Goal: Information Seeking & Learning: Find specific fact

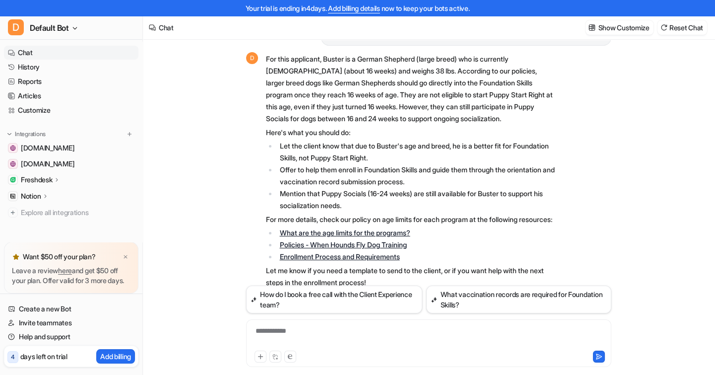
click at [44, 52] on link "Chat" at bounding box center [71, 53] width 134 height 14
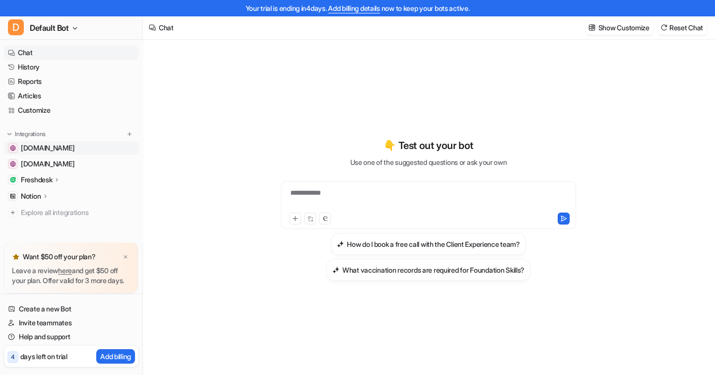
click at [58, 145] on span "[DOMAIN_NAME]" at bounding box center [48, 148] width 54 height 10
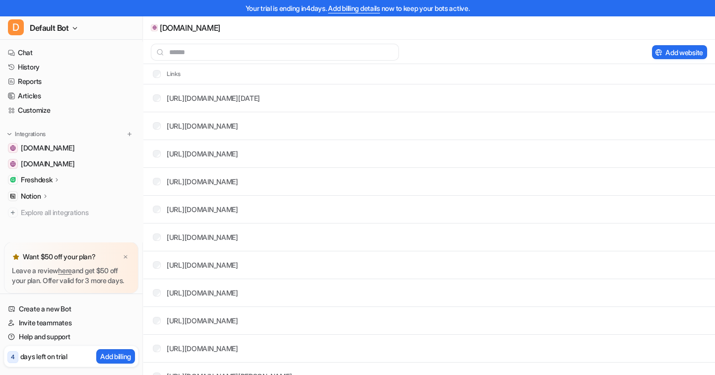
scroll to position [180, 0]
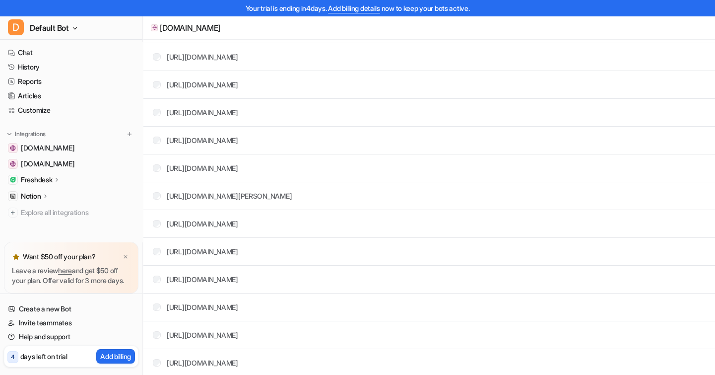
click at [42, 180] on p "Freshdesk" at bounding box center [36, 180] width 31 height 10
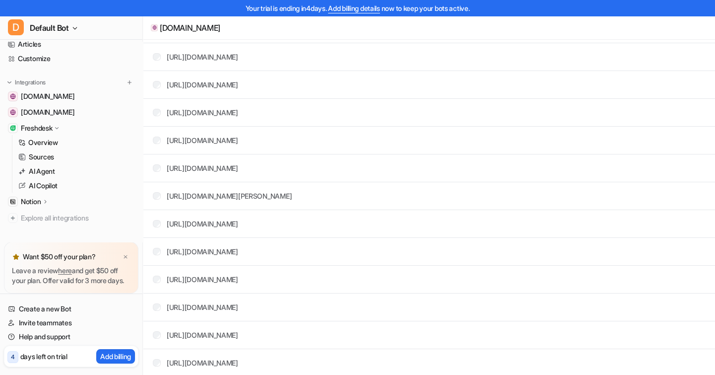
scroll to position [72, 0]
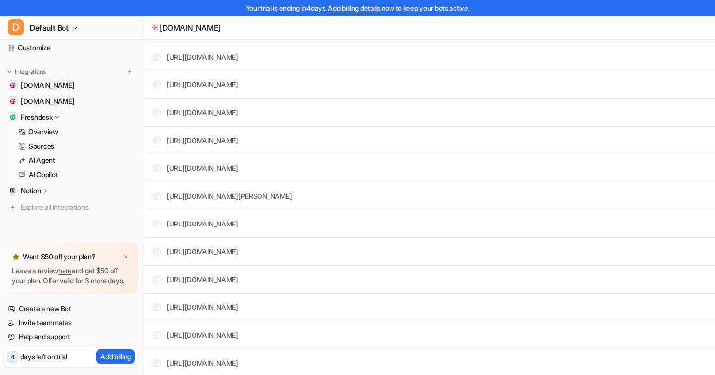
click at [42, 186] on div "Notion" at bounding box center [35, 191] width 28 height 10
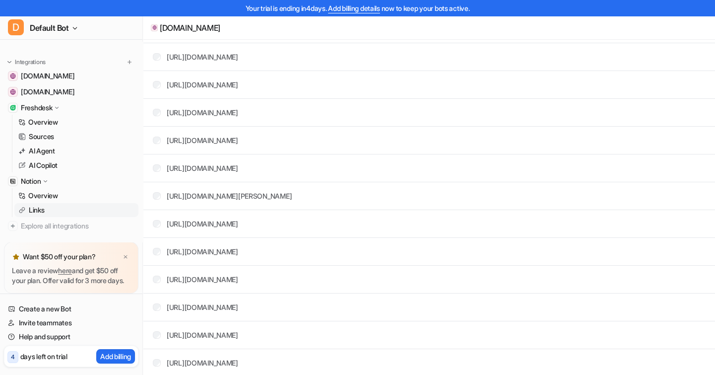
click at [38, 210] on p "Links" at bounding box center [37, 210] width 16 height 10
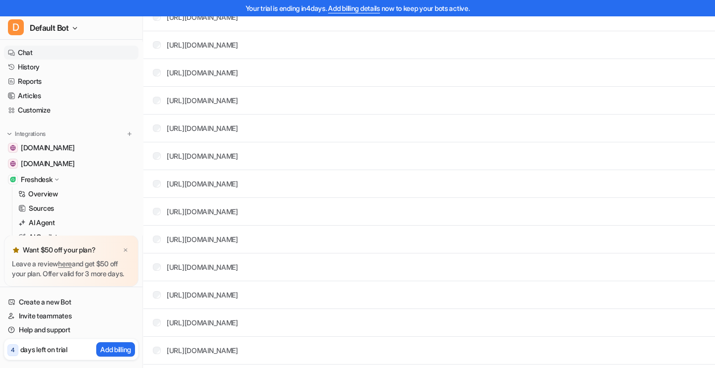
click at [40, 52] on link "Chat" at bounding box center [71, 53] width 134 height 14
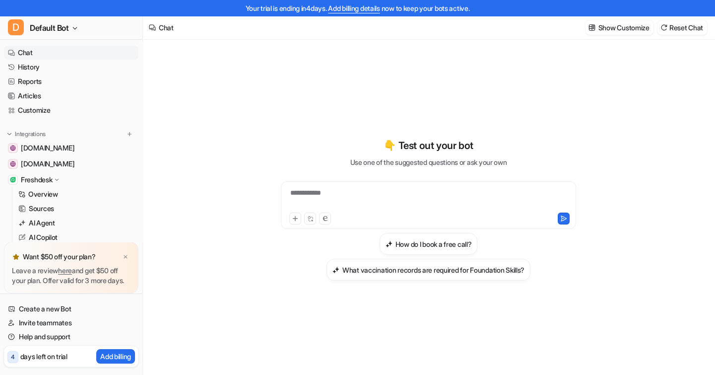
click at [326, 196] on div "**********" at bounding box center [428, 199] width 290 height 23
paste div
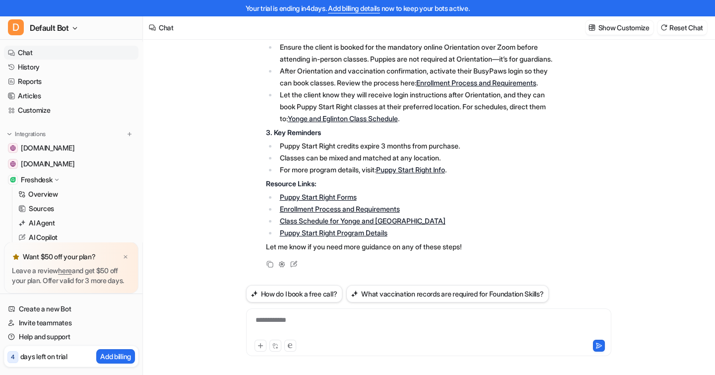
scroll to position [15, 0]
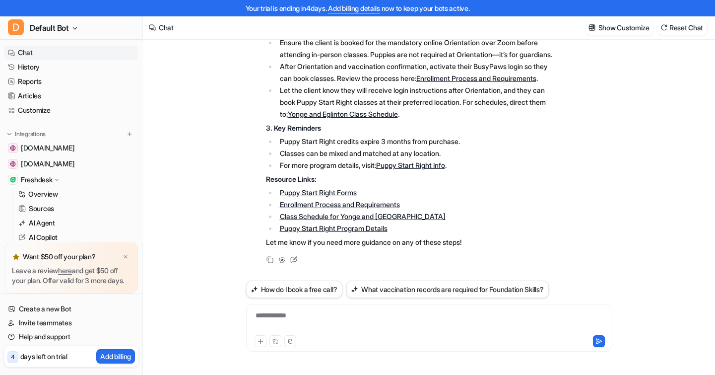
click at [54, 55] on link "Chat" at bounding box center [71, 53] width 134 height 14
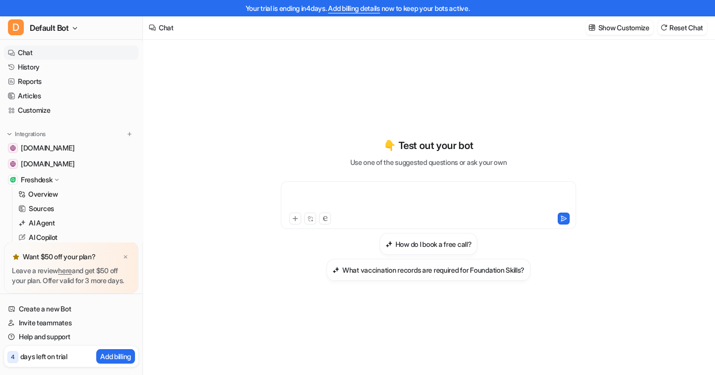
click at [318, 193] on div at bounding box center [428, 199] width 290 height 23
paste div
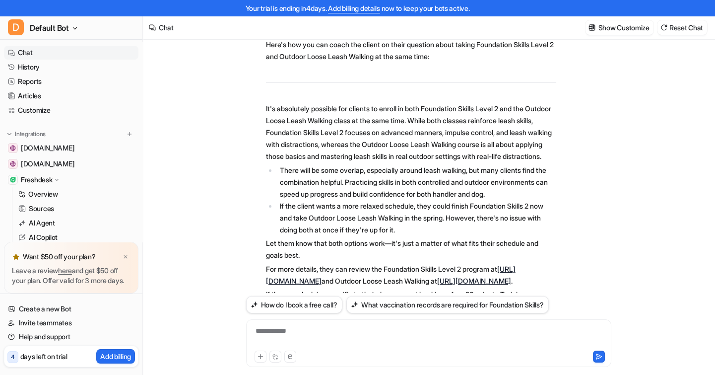
scroll to position [131, 0]
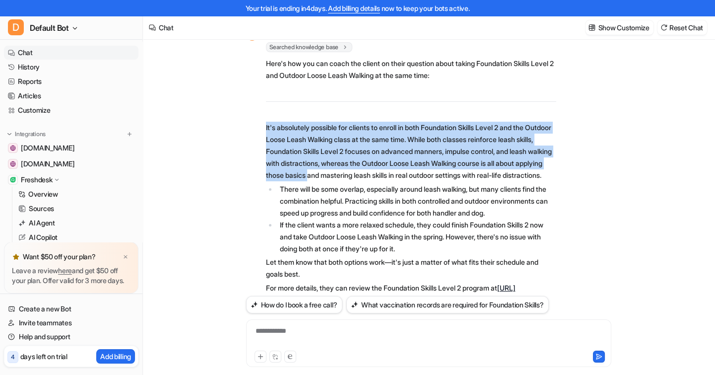
drag, startPoint x: 313, startPoint y: 139, endPoint x: 397, endPoint y: 193, distance: 99.7
click at [376, 174] on div "D Searched knowledge base search_queries : [ "Foundation Skills Level 2 prerequ…" at bounding box center [401, 219] width 310 height 383
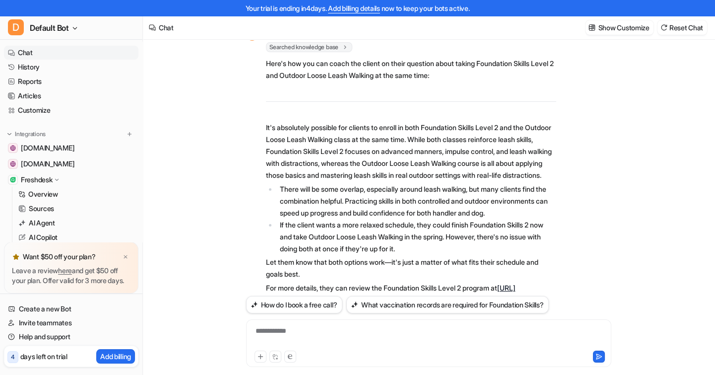
click at [403, 198] on li "There will be some overlap, especially around leash walking, but many clients f…" at bounding box center [416, 201] width 279 height 36
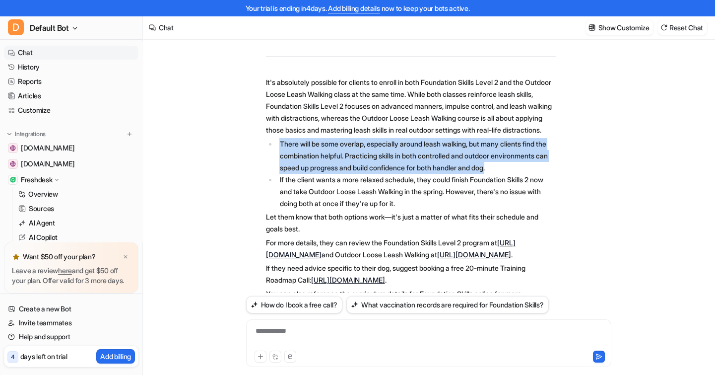
drag, startPoint x: 281, startPoint y: 156, endPoint x: 367, endPoint y: 194, distance: 94.2
click at [367, 174] on li "There will be some overlap, especially around leash walking, but many clients f…" at bounding box center [416, 156] width 279 height 36
click at [376, 174] on li "There will be some overlap, especially around leash walking, but many clients f…" at bounding box center [416, 156] width 279 height 36
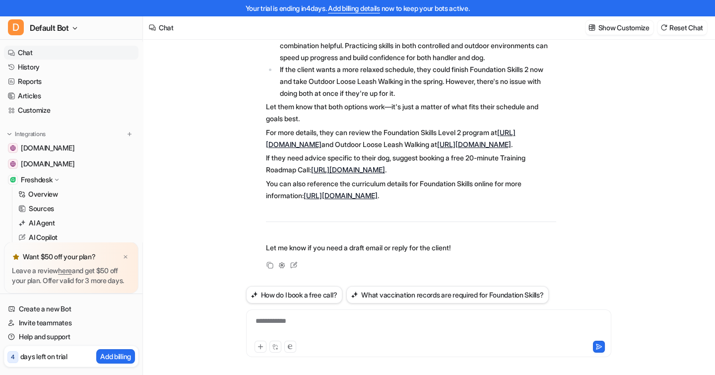
scroll to position [15, 0]
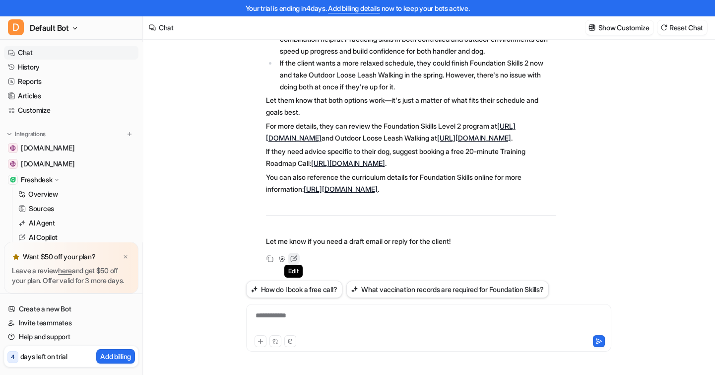
click at [296, 261] on icon at bounding box center [293, 258] width 13 height 13
